Goal: Task Accomplishment & Management: Use online tool/utility

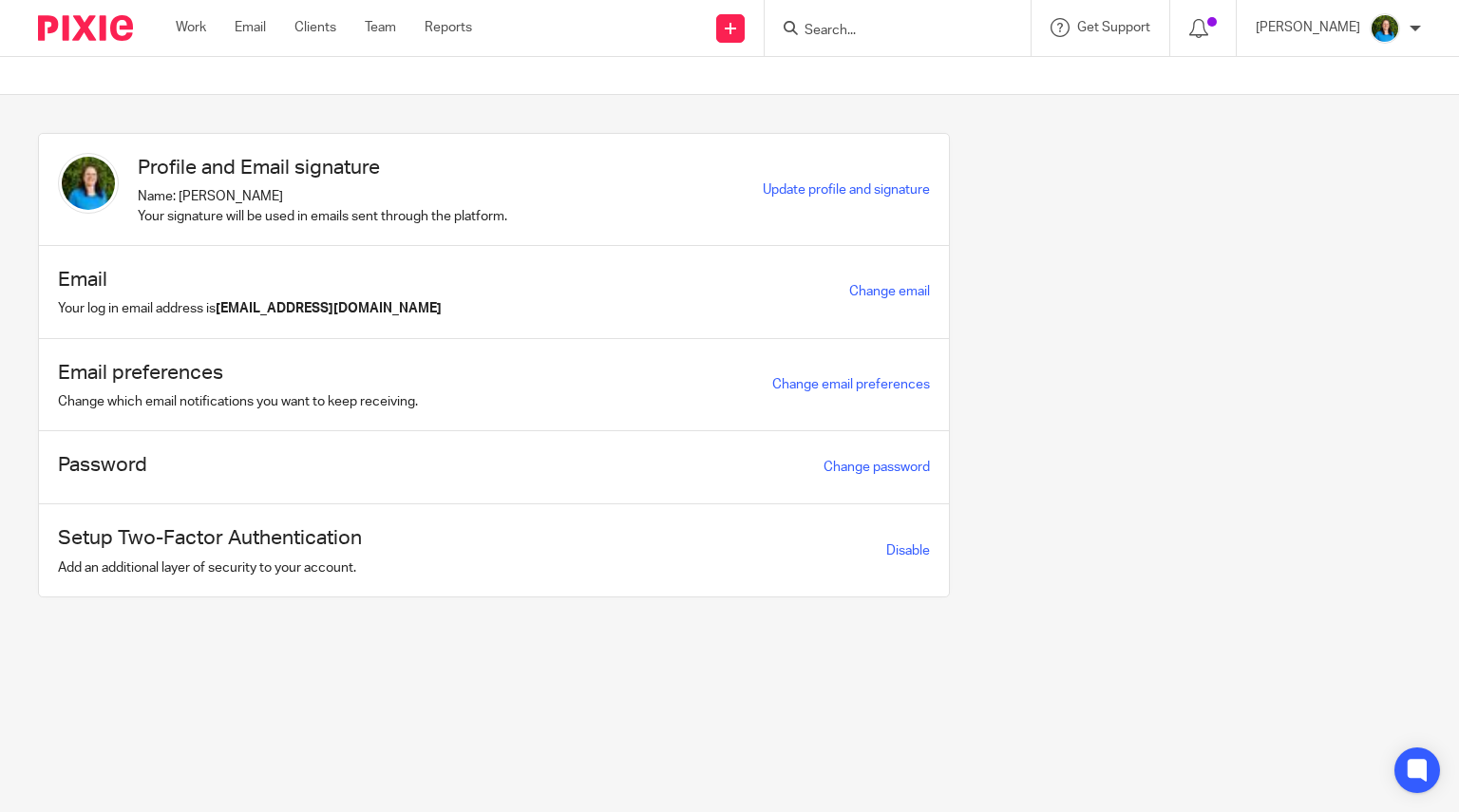
click at [835, 32] on input "Search" at bounding box center [888, 32] width 171 height 17
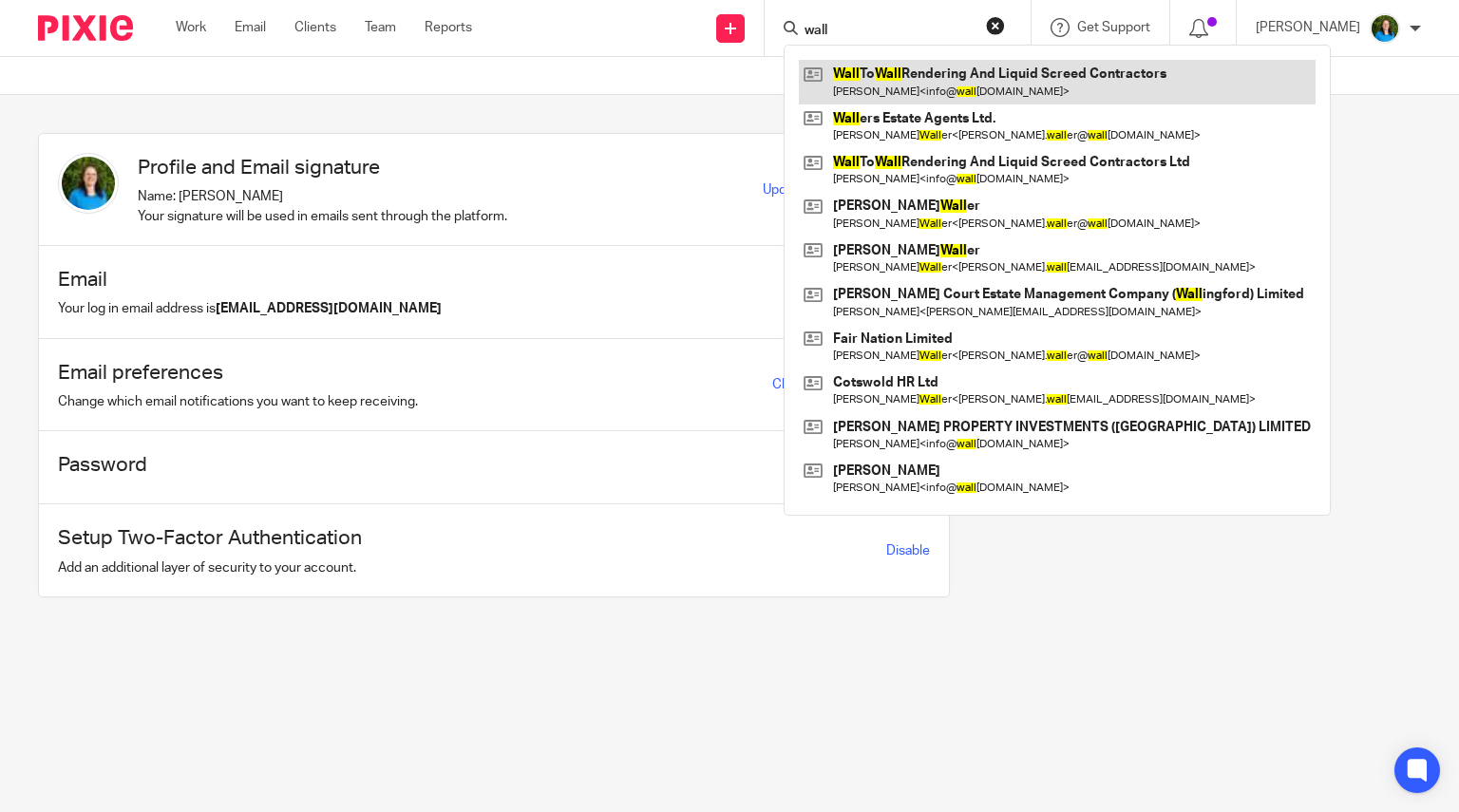
type input "wall"
click at [933, 88] on link at bounding box center [1057, 81] width 516 height 44
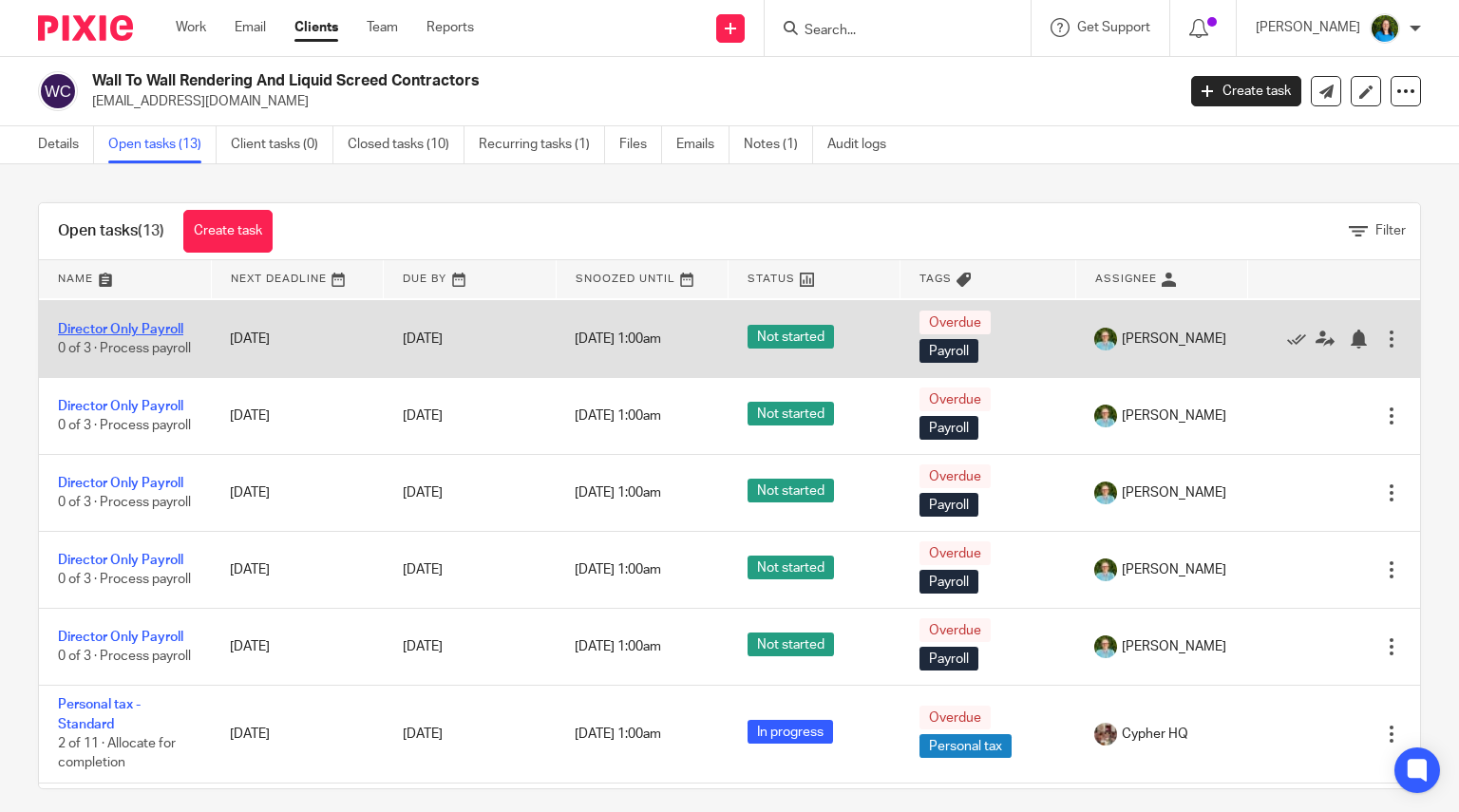
scroll to position [190, 0]
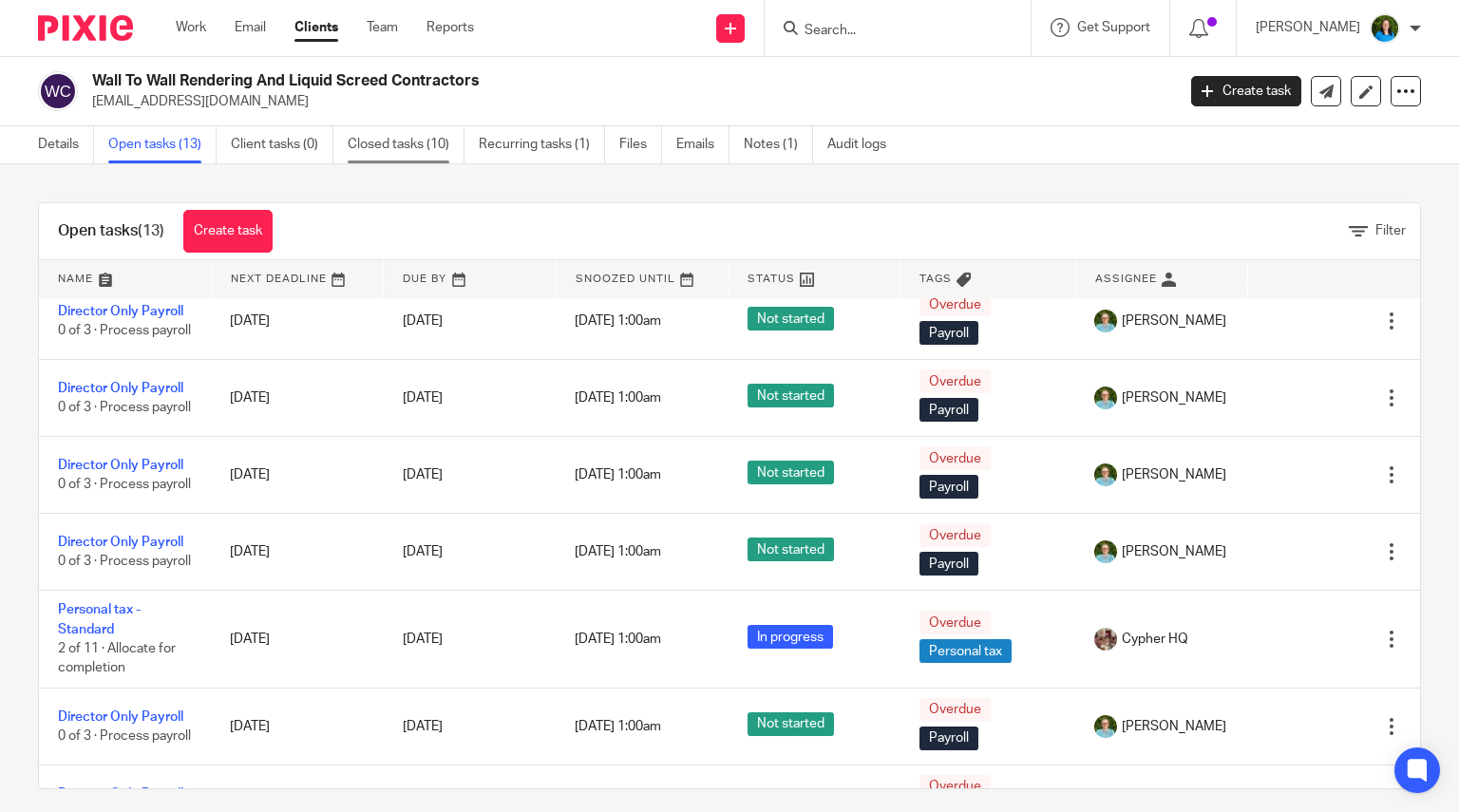
click at [399, 147] on link "Closed tasks (10)" at bounding box center [406, 145] width 117 height 37
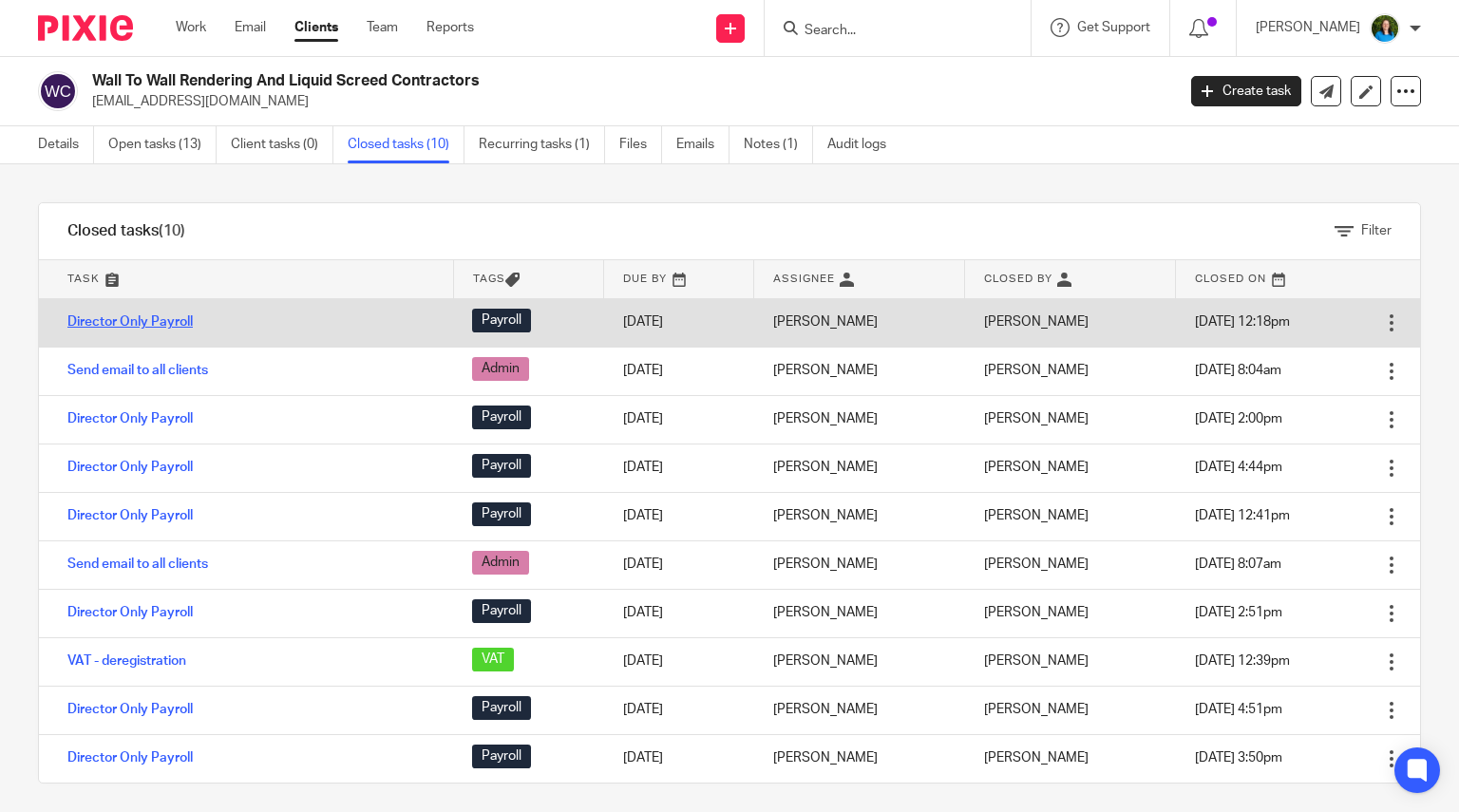
click at [171, 319] on link "Director Only Payroll" at bounding box center [129, 322] width 125 height 13
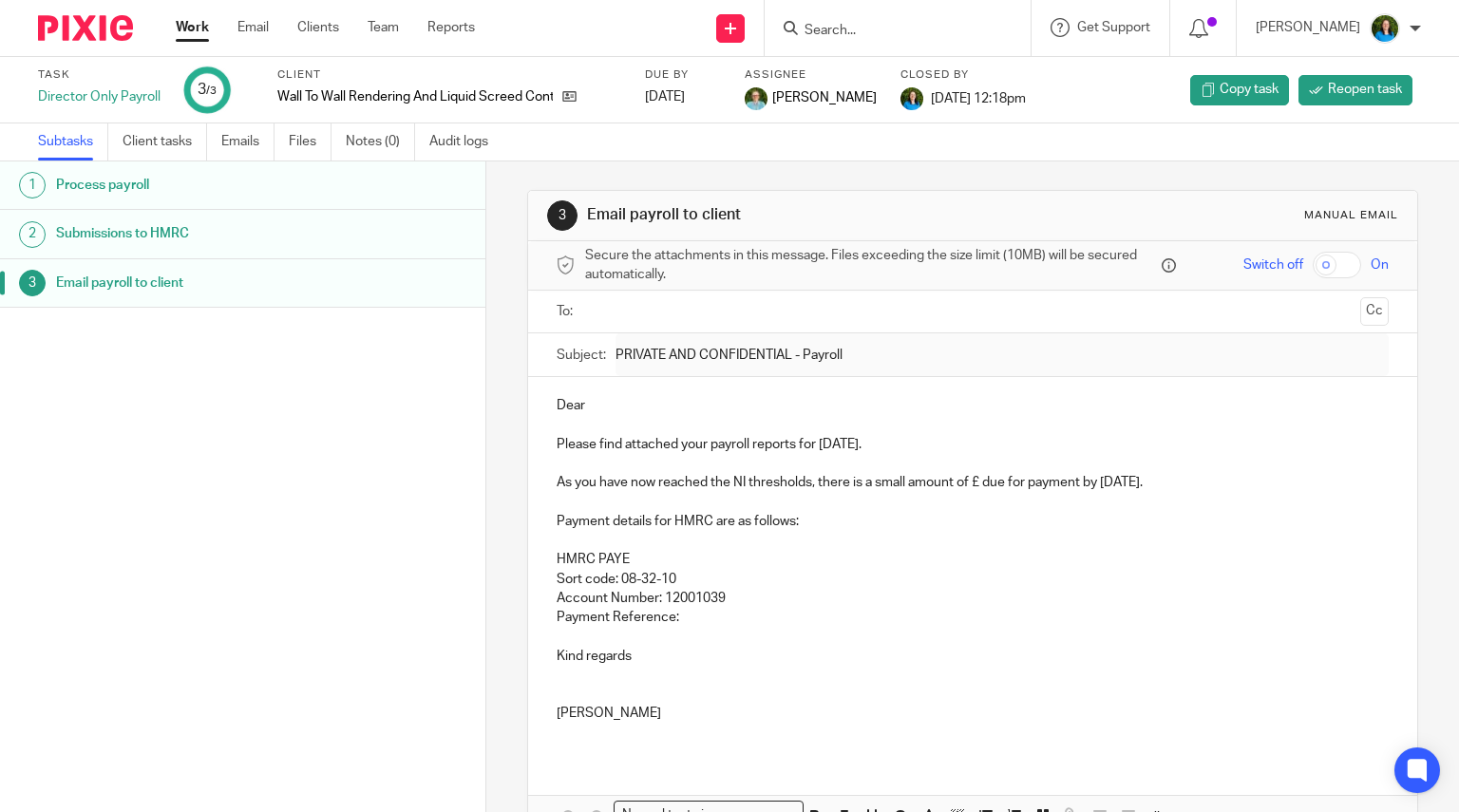
click at [220, 229] on h1 "Submissions to HMRC" at bounding box center [194, 234] width 274 height 29
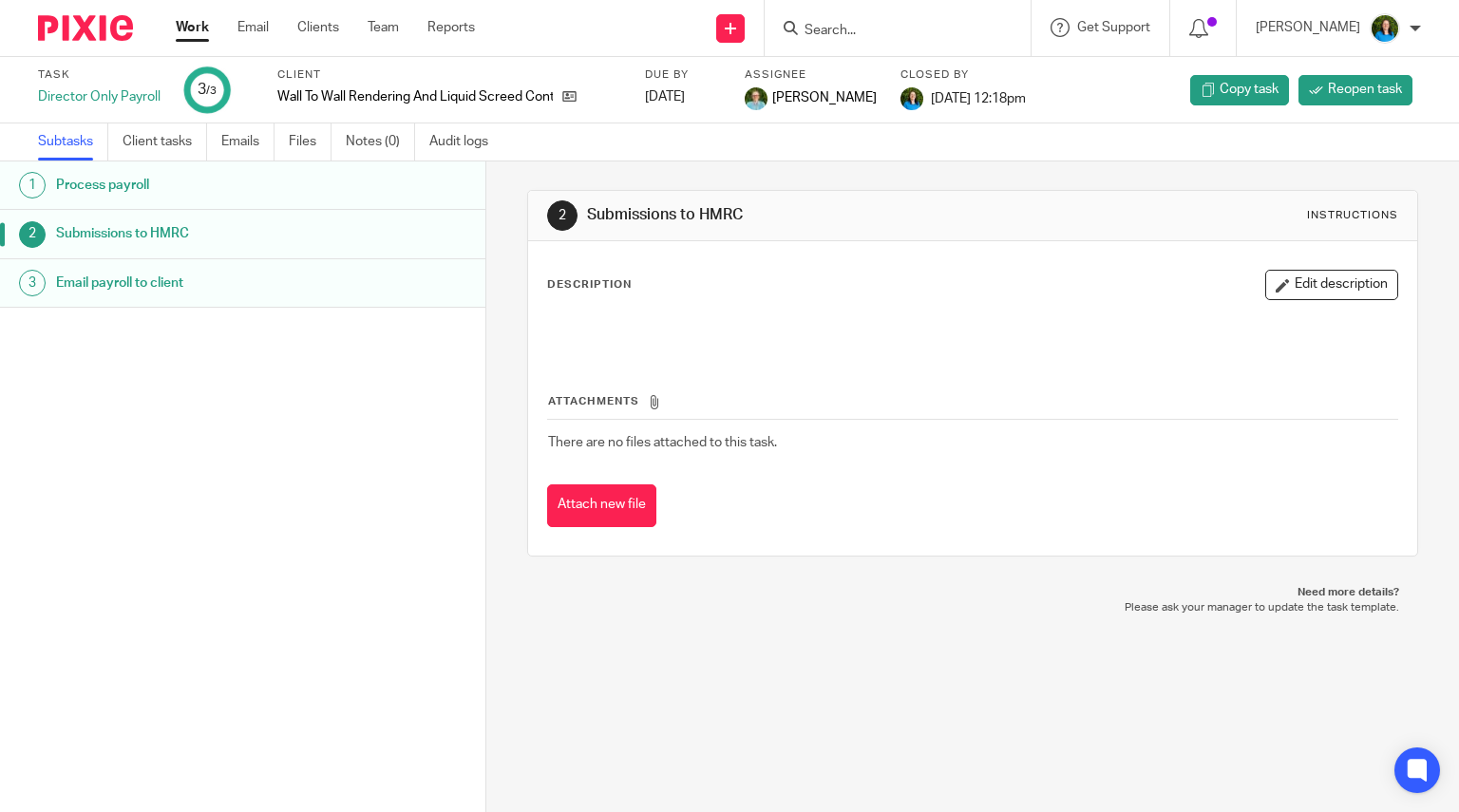
click at [196, 280] on h1 "Email payroll to client" at bounding box center [194, 283] width 274 height 29
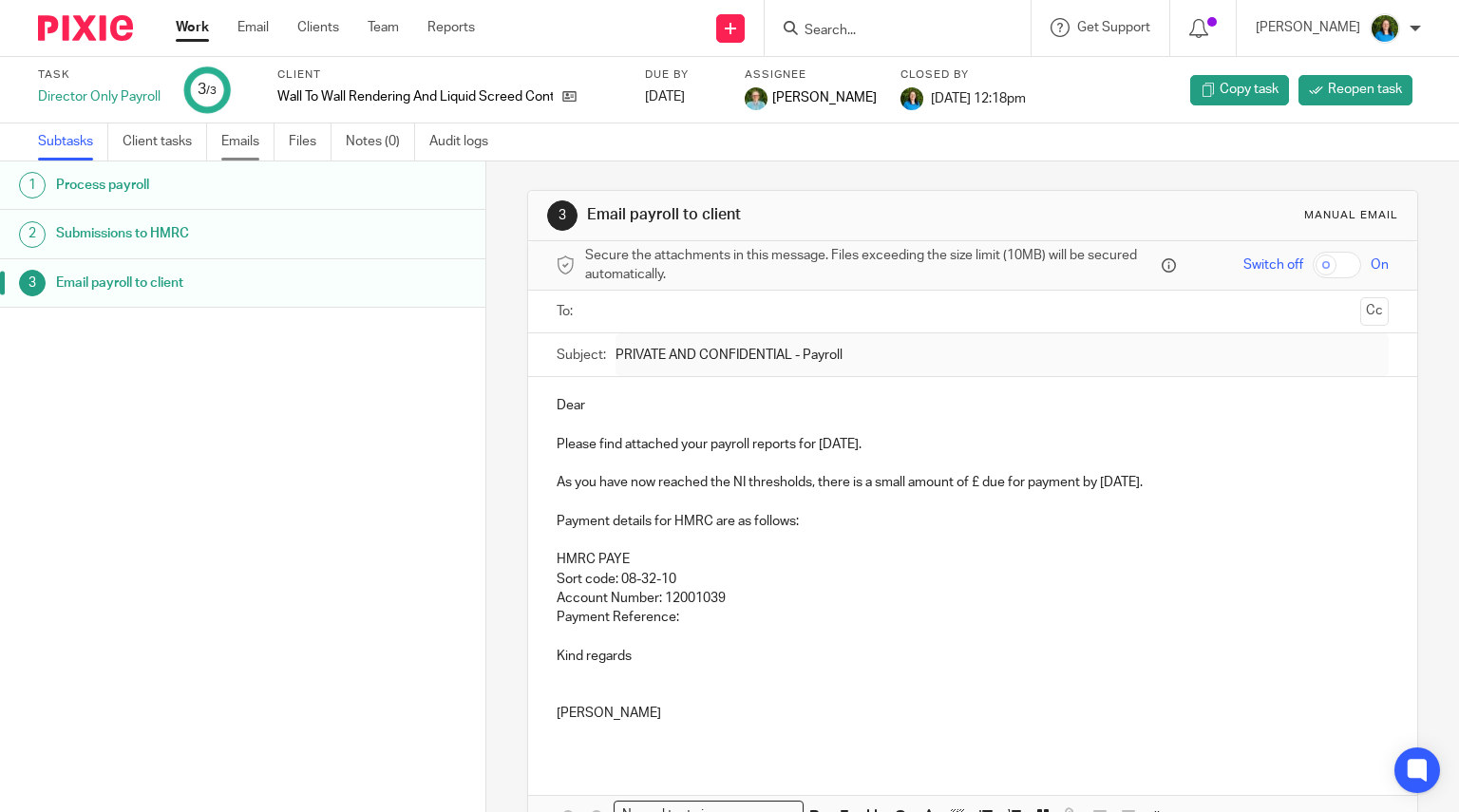
click at [242, 142] on link "Emails" at bounding box center [248, 142] width 54 height 37
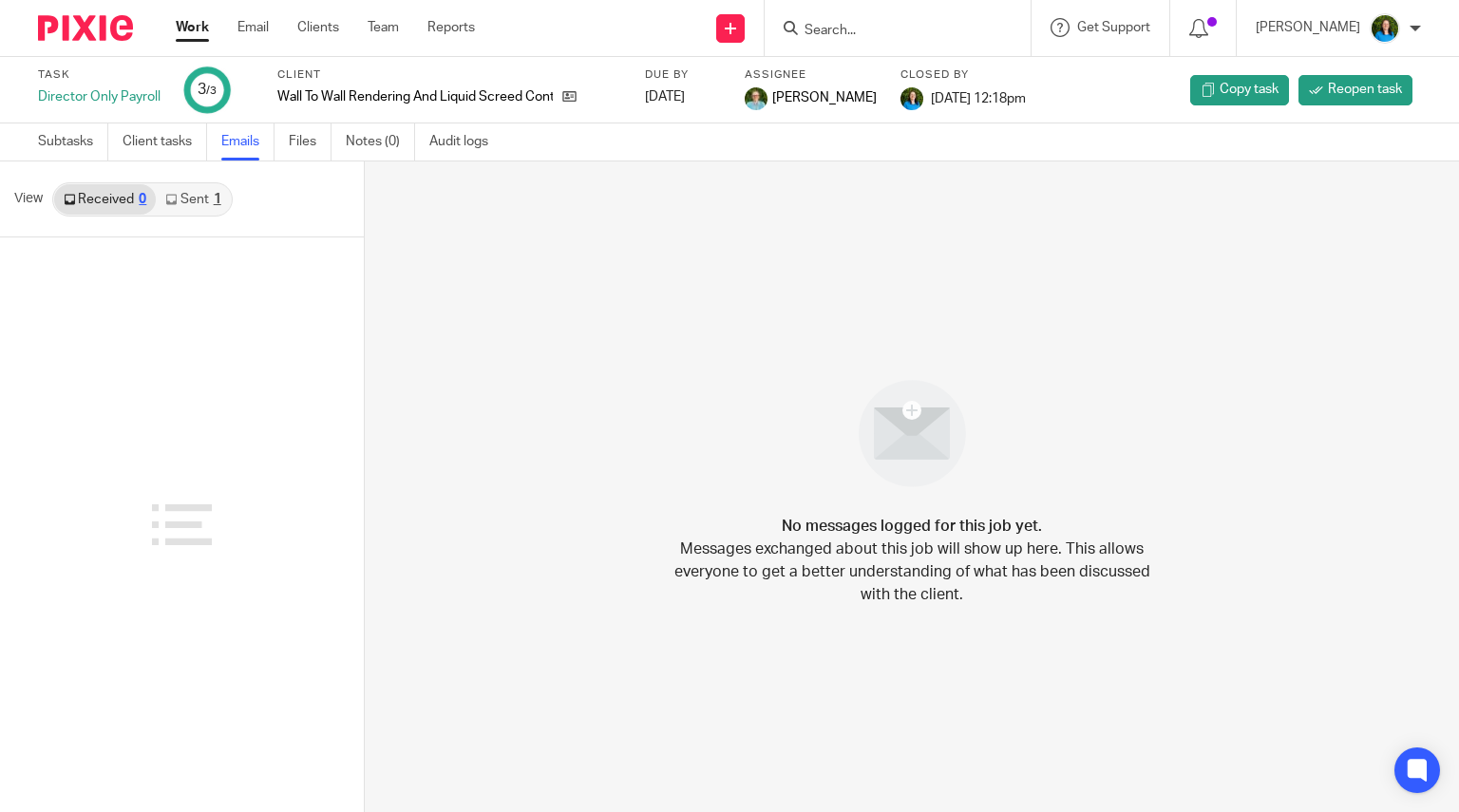
click at [204, 196] on link "Sent 1" at bounding box center [193, 199] width 74 height 31
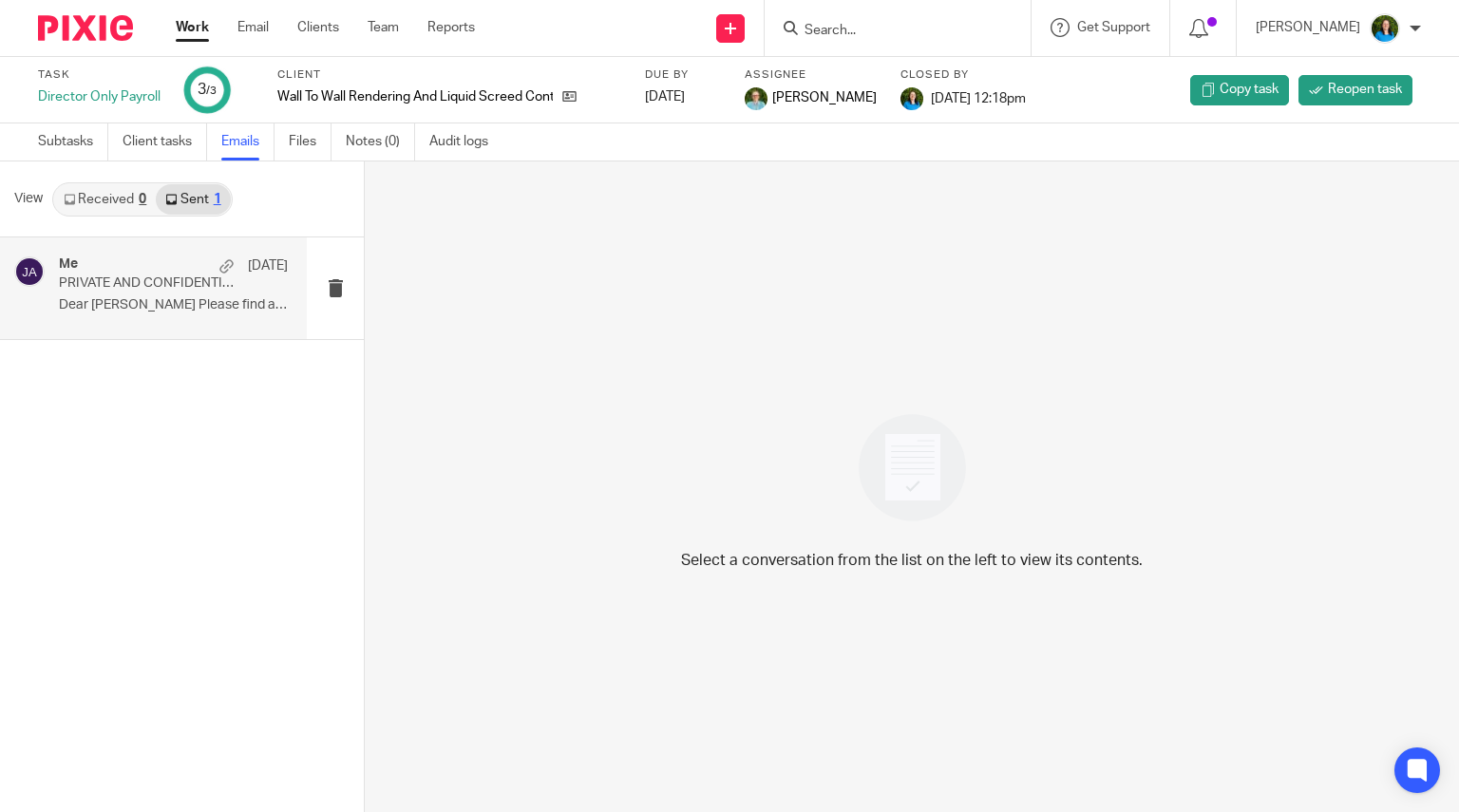
click at [183, 298] on p "Dear [PERSON_NAME] Please find attached your..." at bounding box center [172, 304] width 229 height 16
